Goal: Check status: Check status

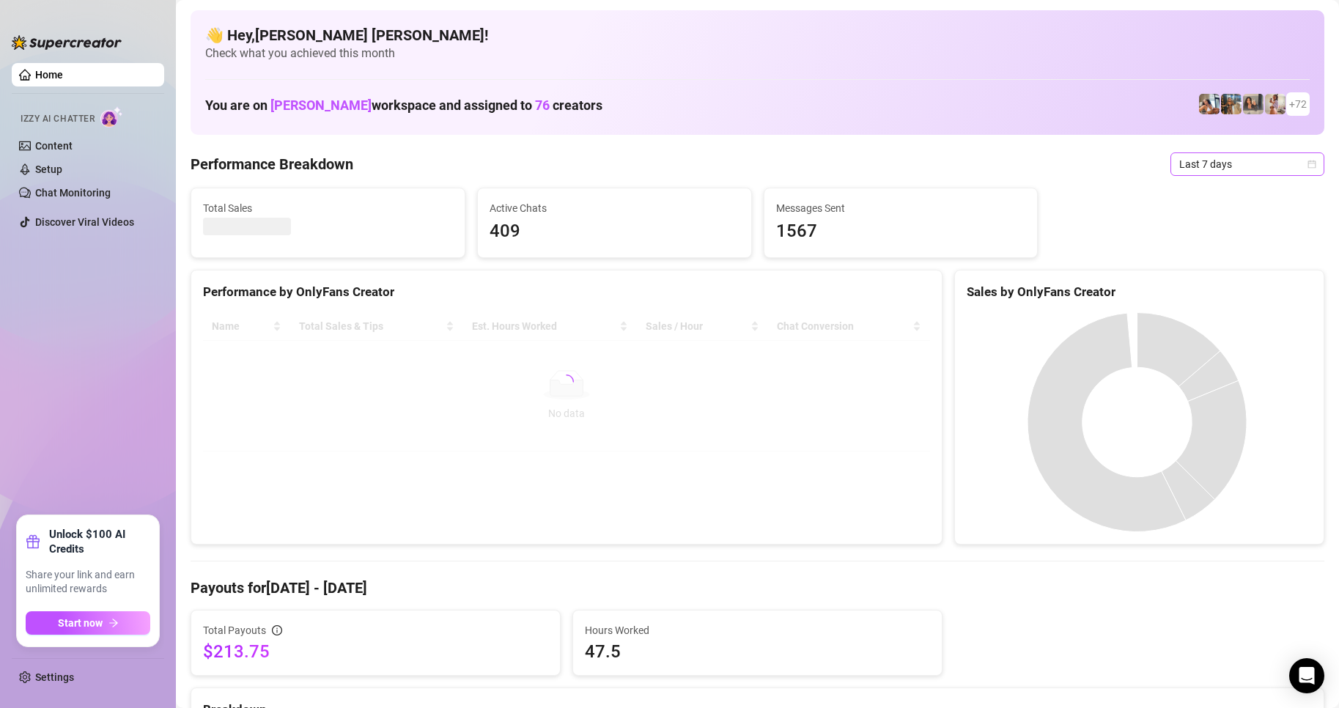
click at [1308, 164] on icon "calendar" at bounding box center [1312, 164] width 9 height 9
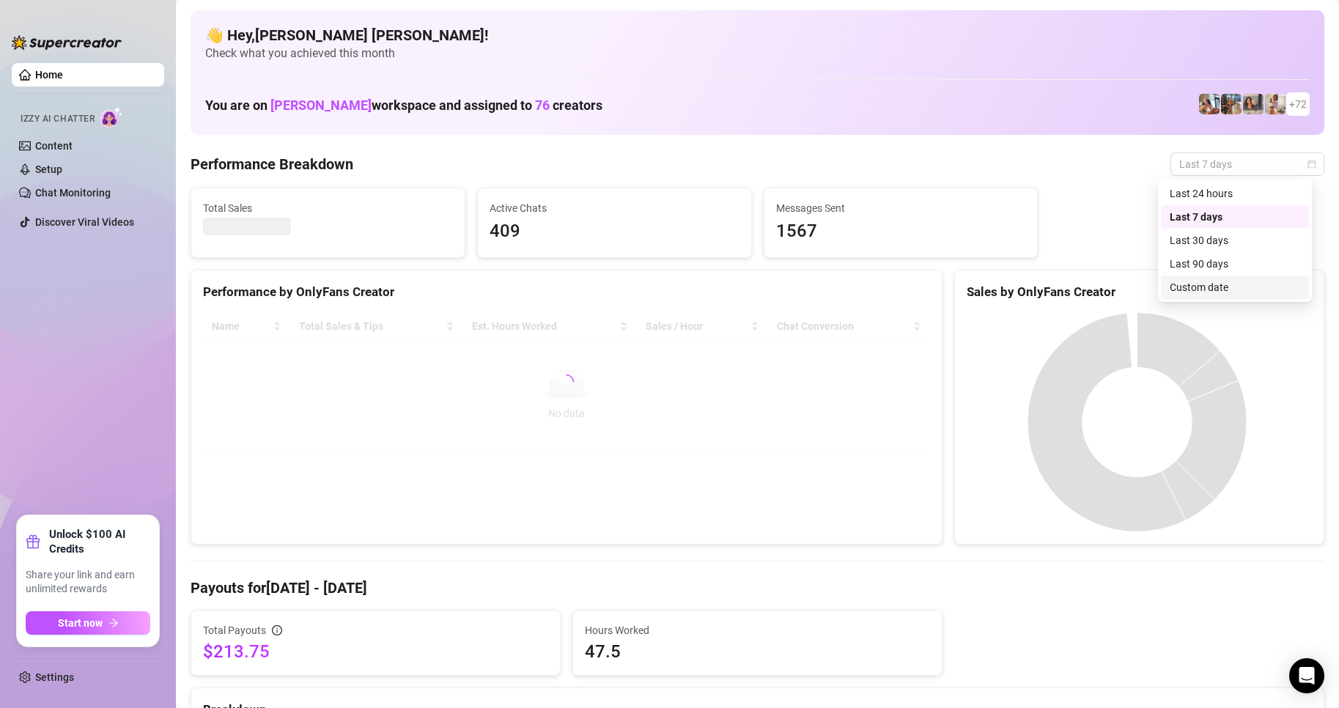
click at [1209, 287] on div "Custom date" at bounding box center [1235, 287] width 130 height 16
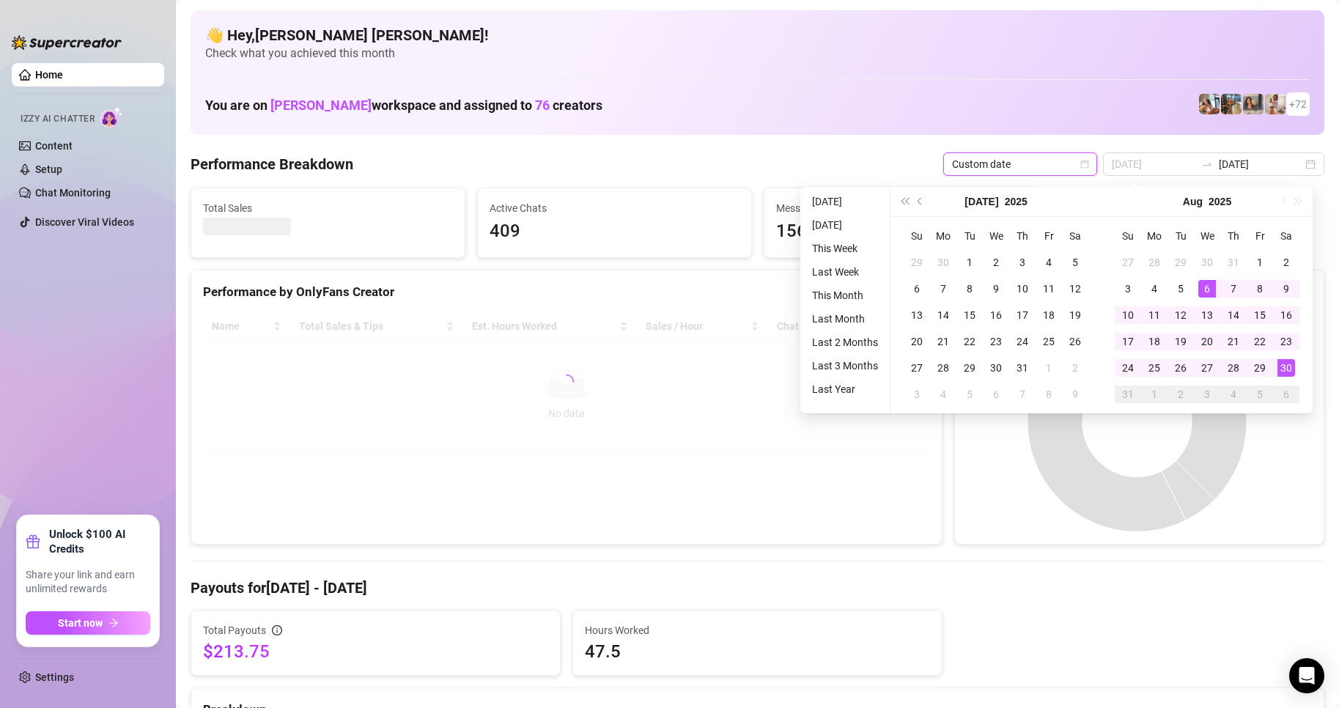
type input "[DATE]"
click at [1288, 369] on div "30" at bounding box center [1287, 368] width 18 height 18
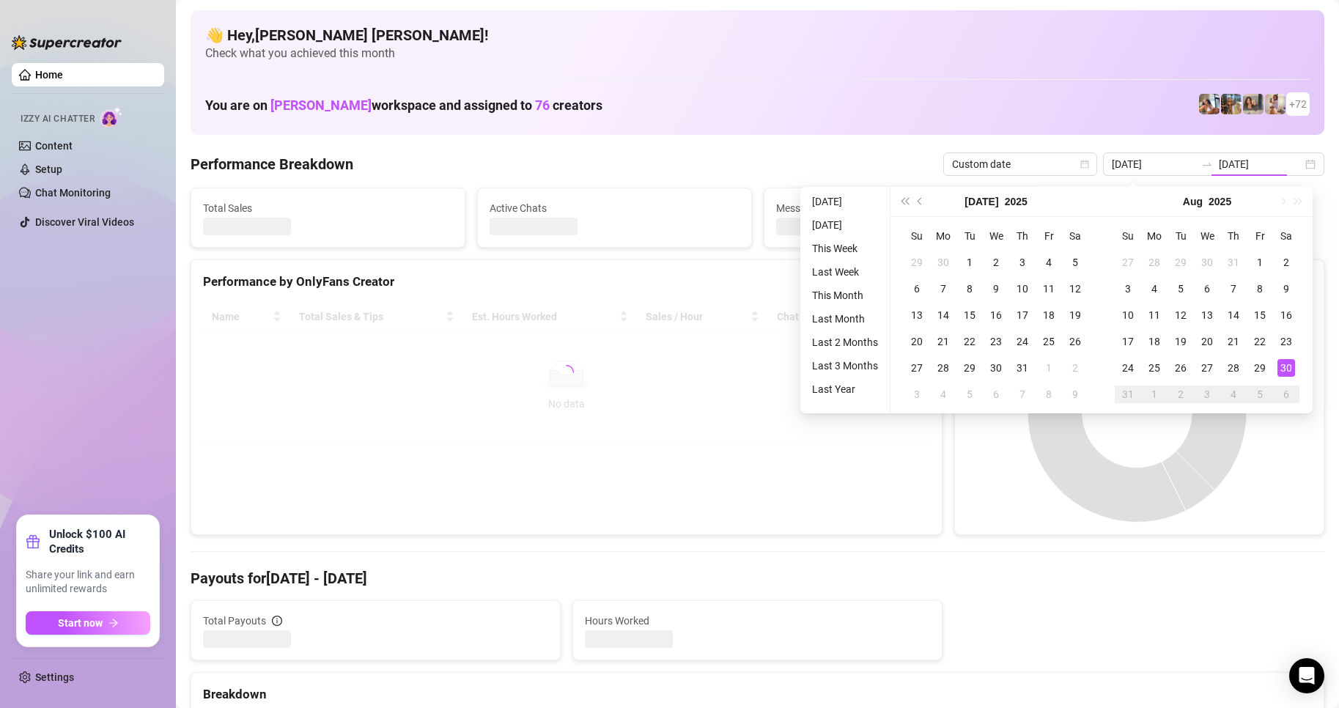
type input "[DATE]"
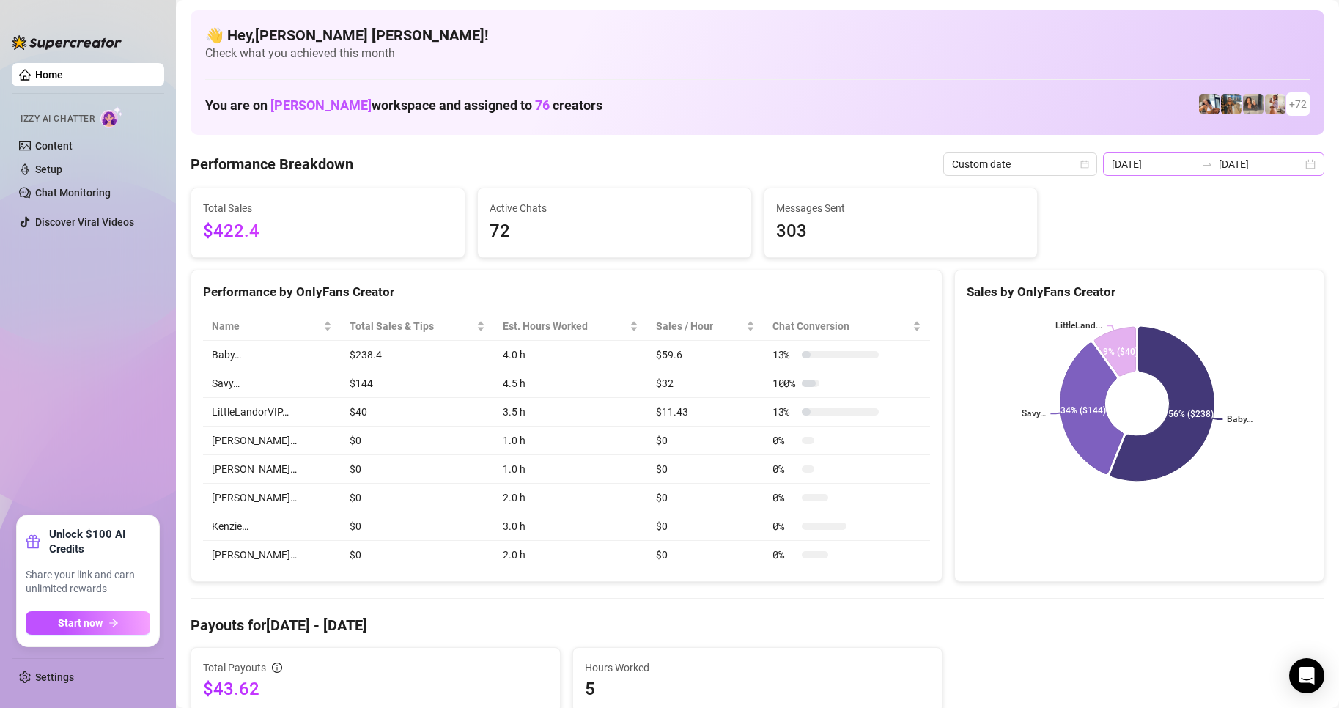
click at [1301, 169] on div "[DATE] [DATE]" at bounding box center [1213, 163] width 221 height 23
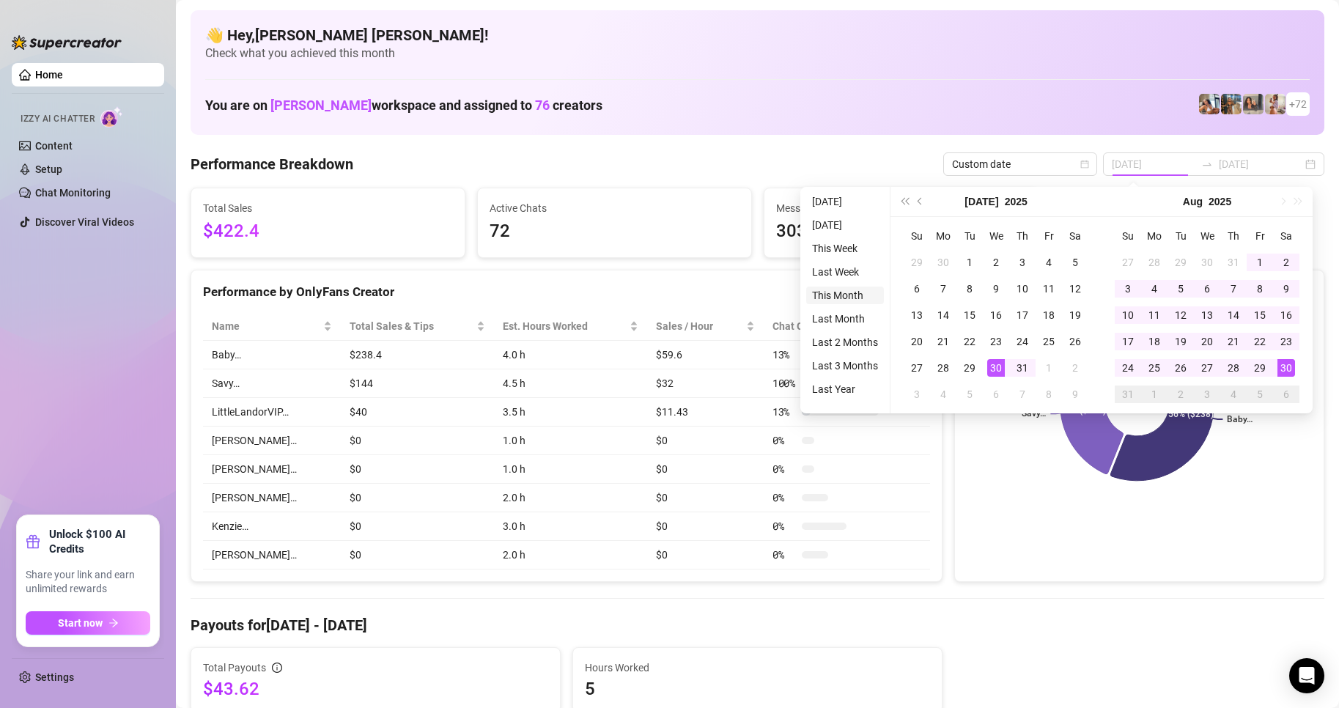
click at [847, 293] on li "This Month" at bounding box center [845, 296] width 78 height 18
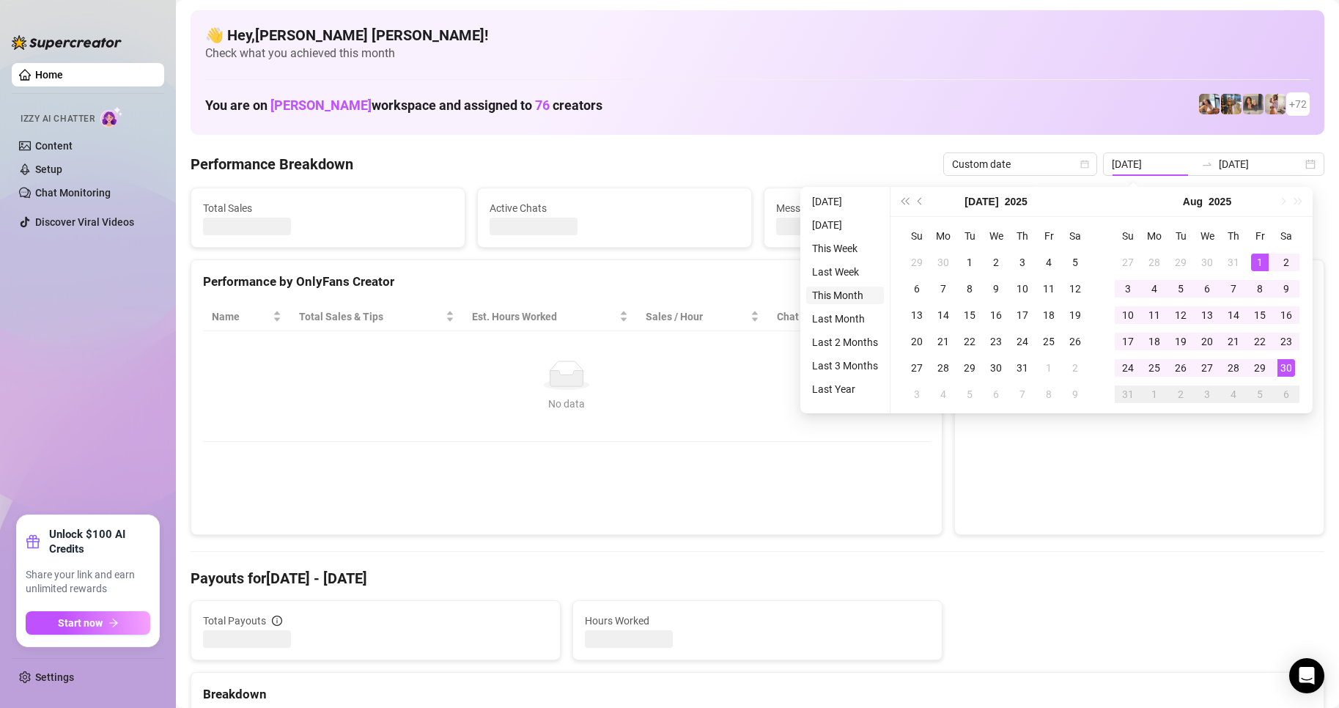
type input "[DATE]"
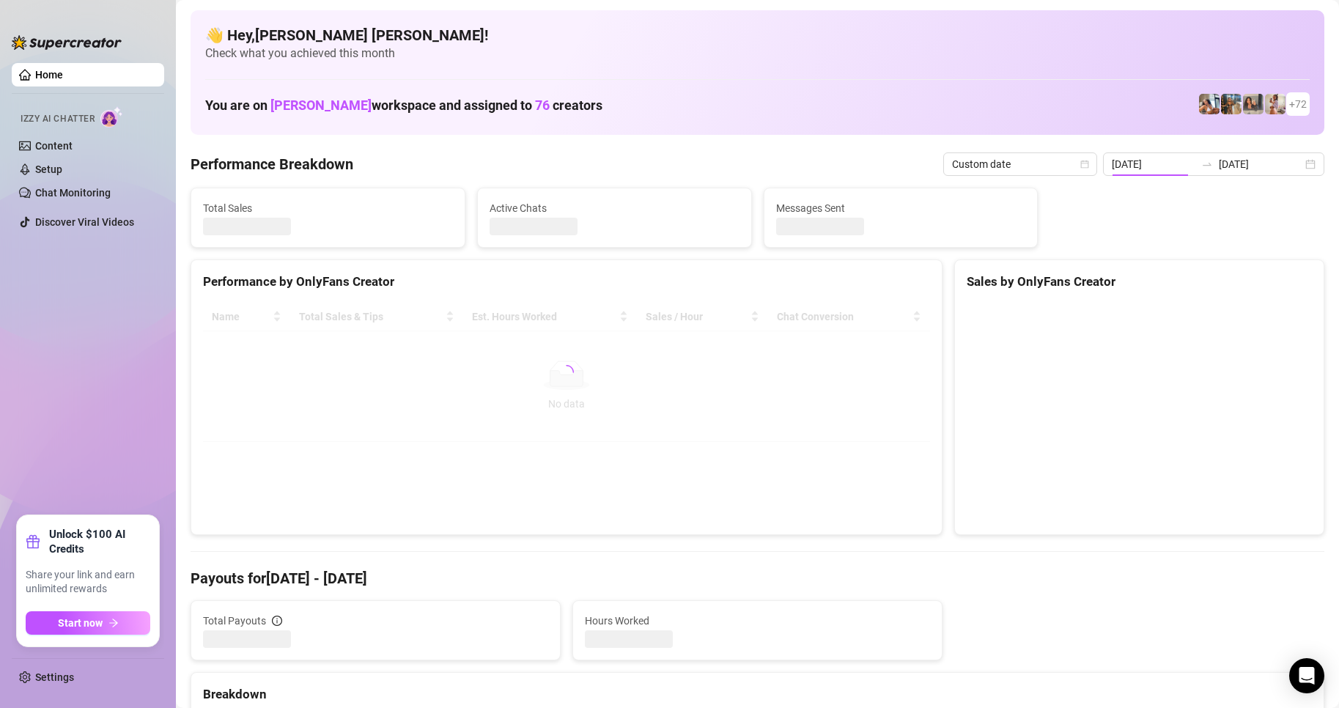
click at [846, 296] on div "Name Total Sales & Tips Est. Hours Worked Sales / Hour Chat Conversion No data …" at bounding box center [566, 372] width 751 height 163
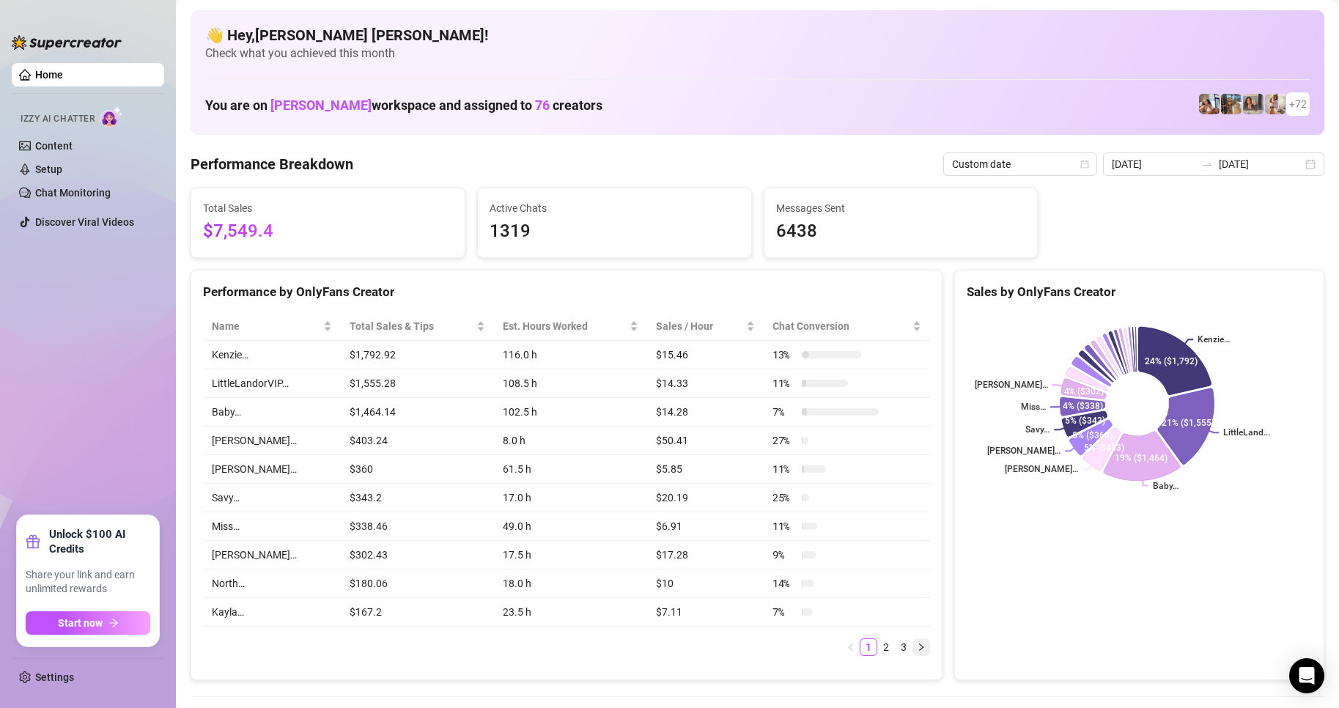
click at [917, 650] on icon "right" at bounding box center [921, 647] width 9 height 9
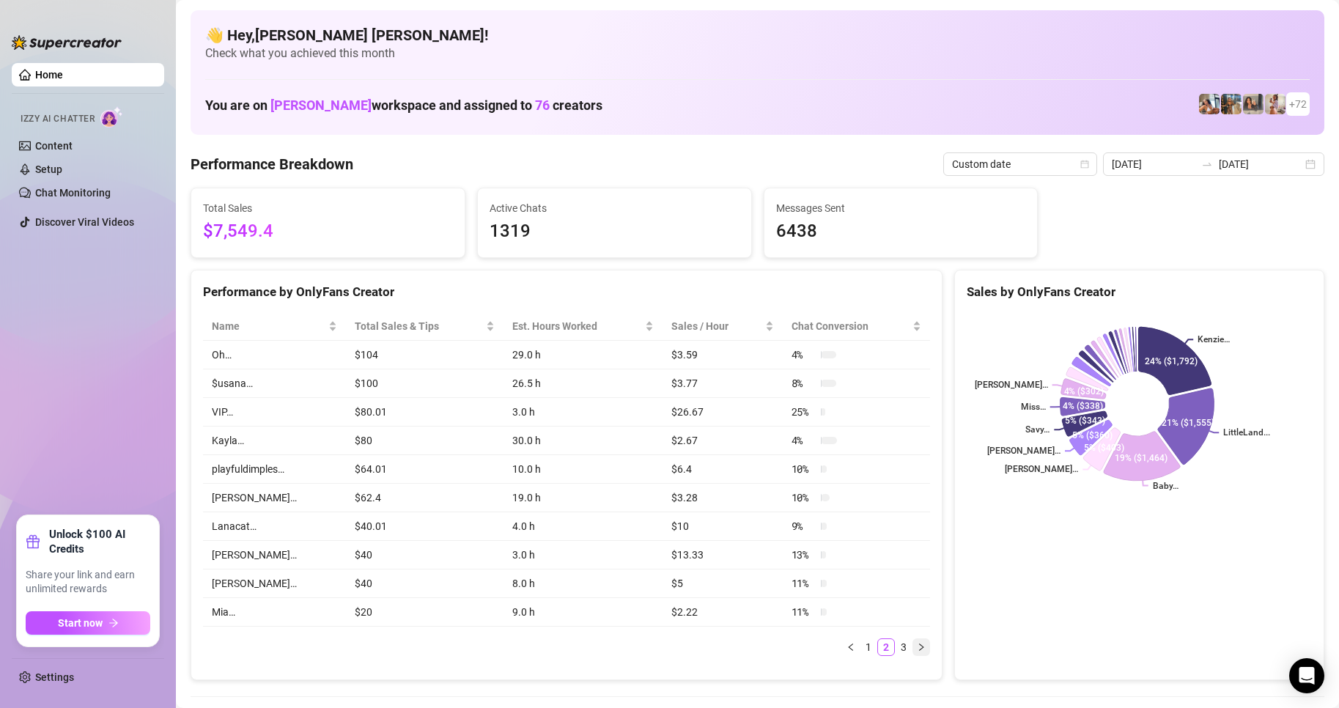
click at [917, 652] on icon "right" at bounding box center [921, 647] width 9 height 9
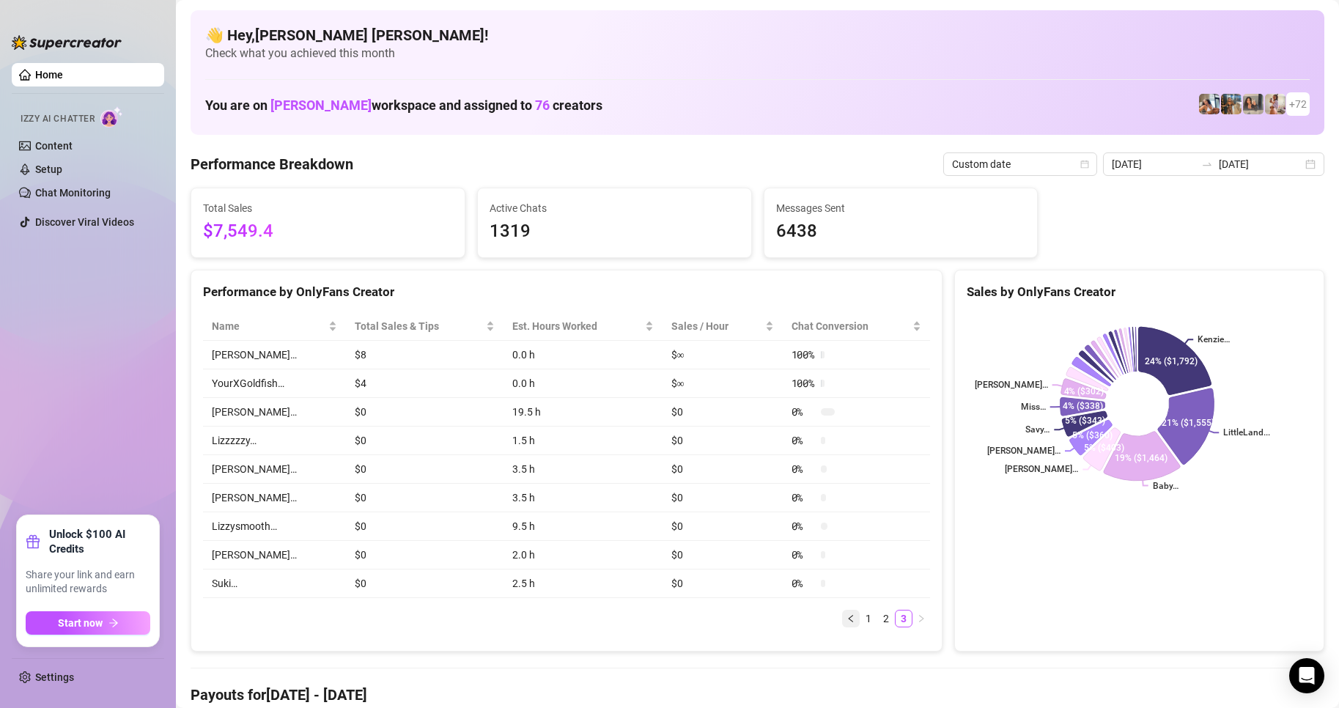
click at [847, 623] on icon "left" at bounding box center [851, 618] width 9 height 9
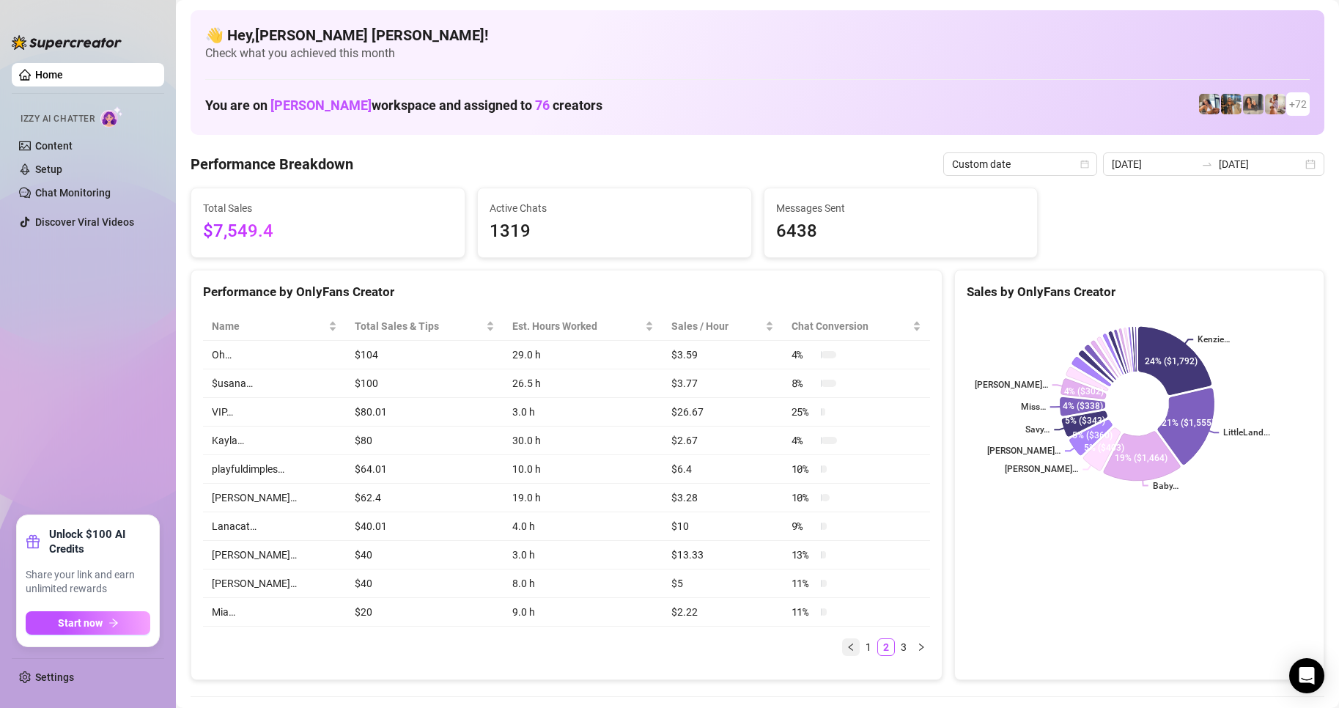
click at [847, 652] on icon "left" at bounding box center [851, 647] width 9 height 9
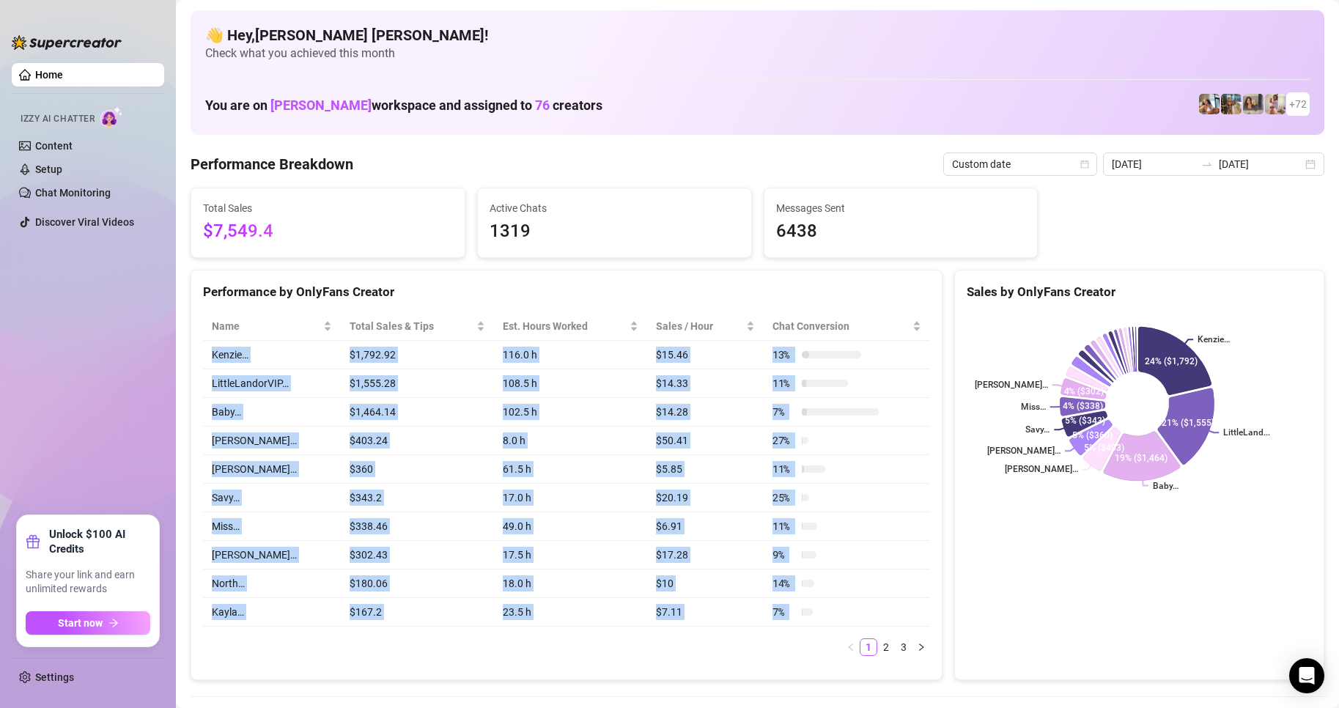
click at [910, 568] on td "9 %" at bounding box center [847, 555] width 166 height 29
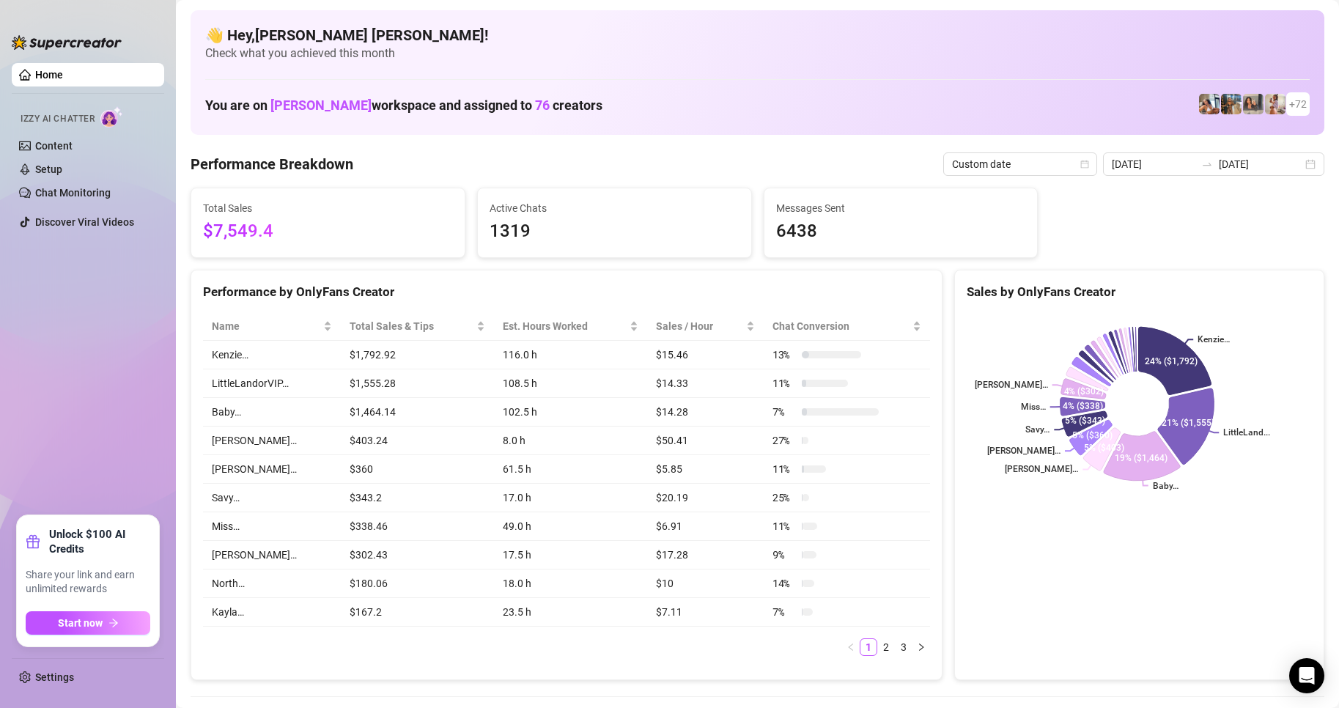
click at [1005, 551] on div "Sales by OnlyFans Creator [PERSON_NAME]… LittleLand... Baby… [PERSON_NAME]… [PE…" at bounding box center [1140, 475] width 370 height 411
